Goal: Task Accomplishment & Management: Use online tool/utility

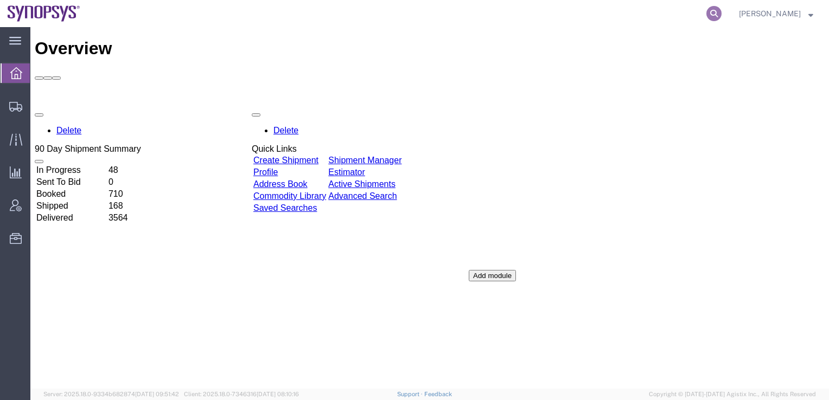
click at [721, 10] on icon at bounding box center [713, 13] width 15 height 15
paste input "56681540"
type input "56681540"
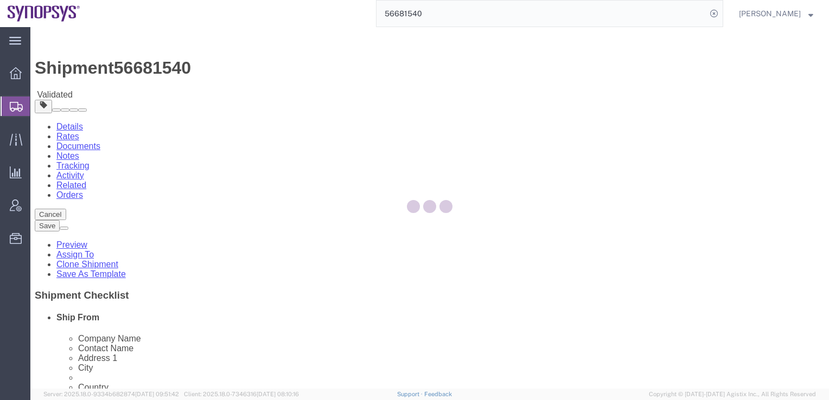
select select
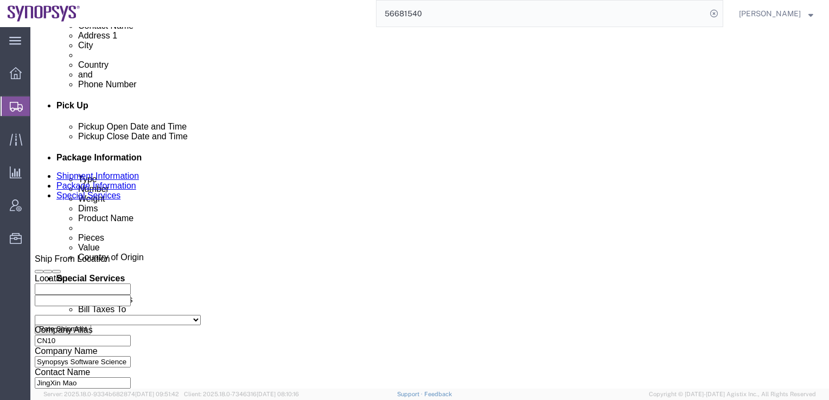
scroll to position [380, 0]
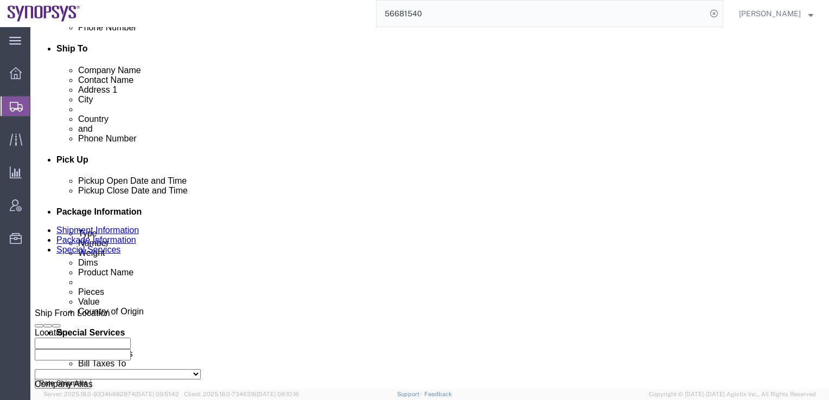
click link "Special Services"
click select "Select Carriage Insurance Paid Carriage Paid To Cost and Freight Cost Insurance…"
select select "DDP"
click select "Select Carriage Insurance Paid Carriage Paid To Cost and Freight Cost Insurance…"
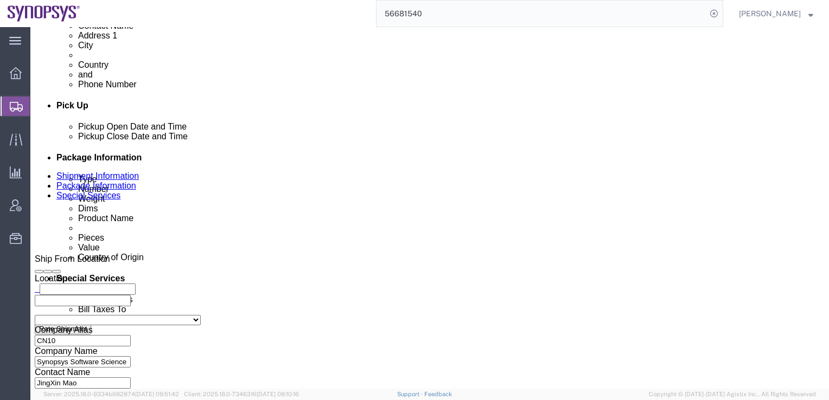
click icon
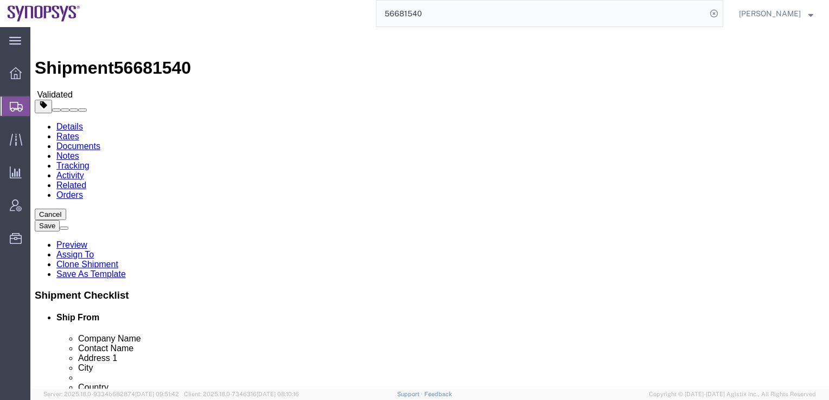
click dd "11.00 Each"
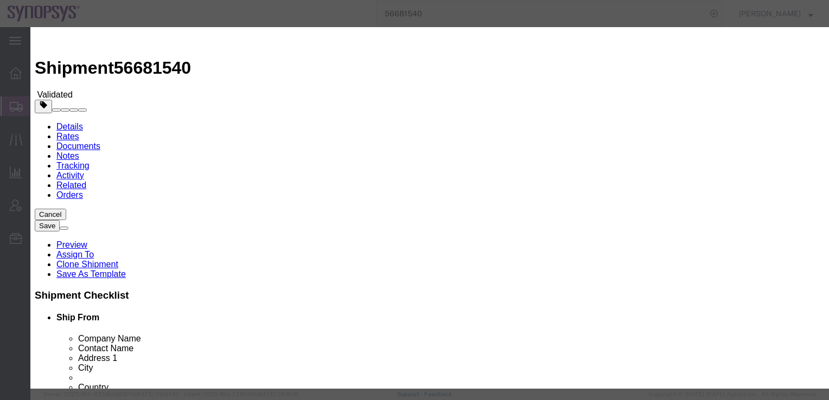
drag, startPoint x: 241, startPoint y: 124, endPoint x: 193, endPoint y: 130, distance: 48.7
click div "Total Value 600.00 Select ADP AED AFN ALL AMD AOA ARS ATS AUD AWG AZN BAM BBD B…"
type input "678"
click button "Save & Close"
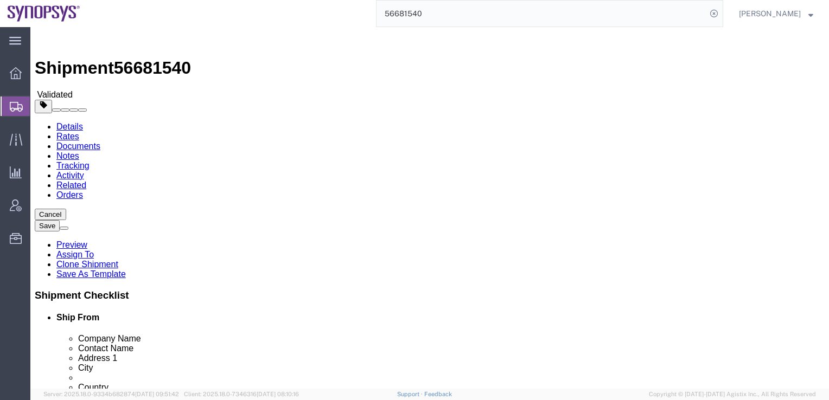
click button "Rate Shipment"
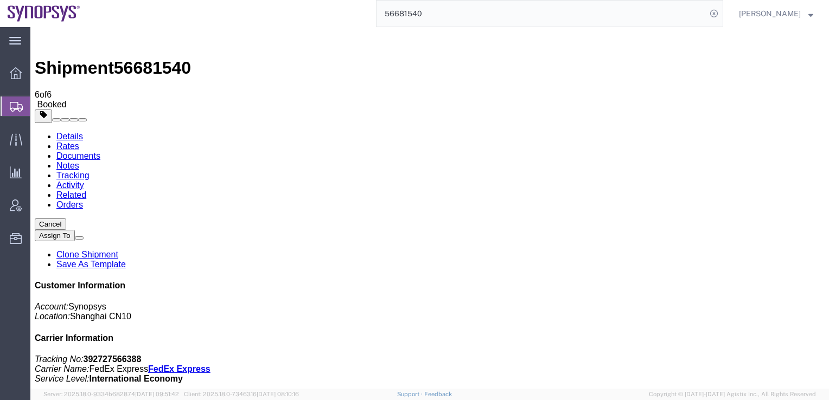
click at [69, 132] on link "Details" at bounding box center [69, 136] width 27 height 9
click link "Schedule pickup request"
click div "Leg 1 - Small Parcel"
